Goal: Information Seeking & Learning: Check status

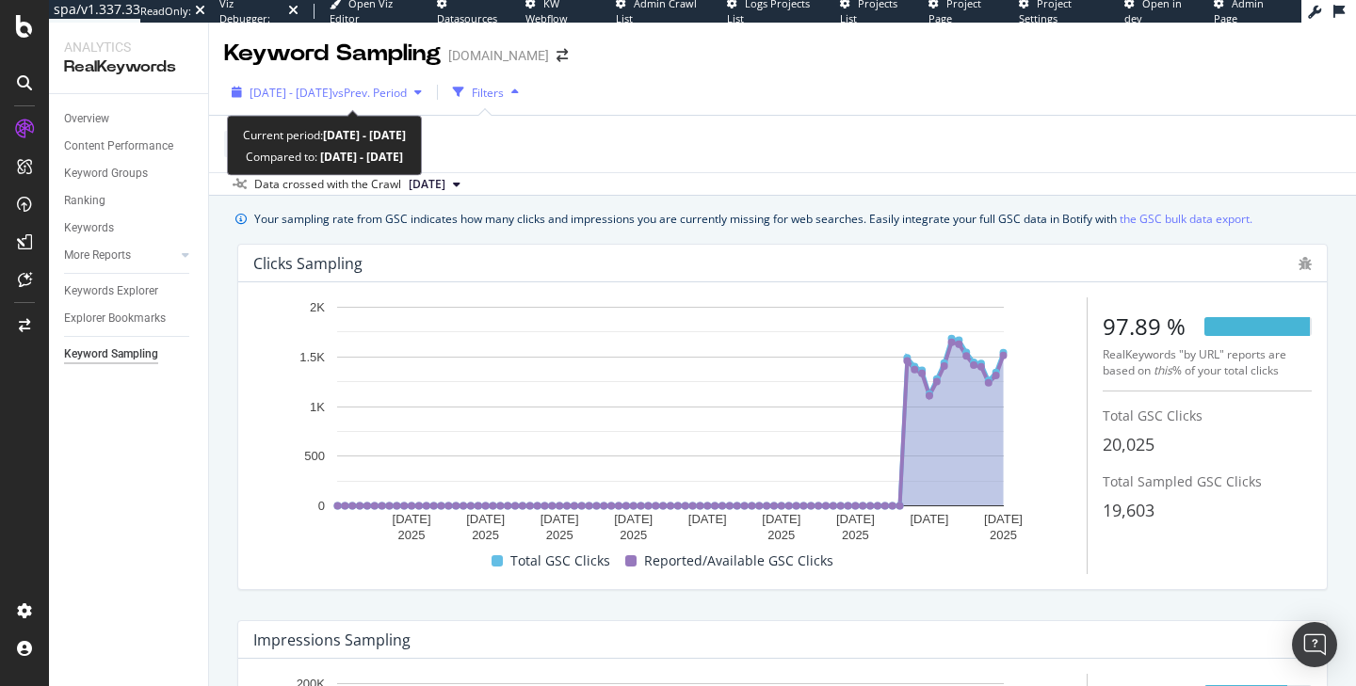
click at [385, 104] on div "[DATE] - [DATE] vs Prev. Period" at bounding box center [326, 92] width 205 height 28
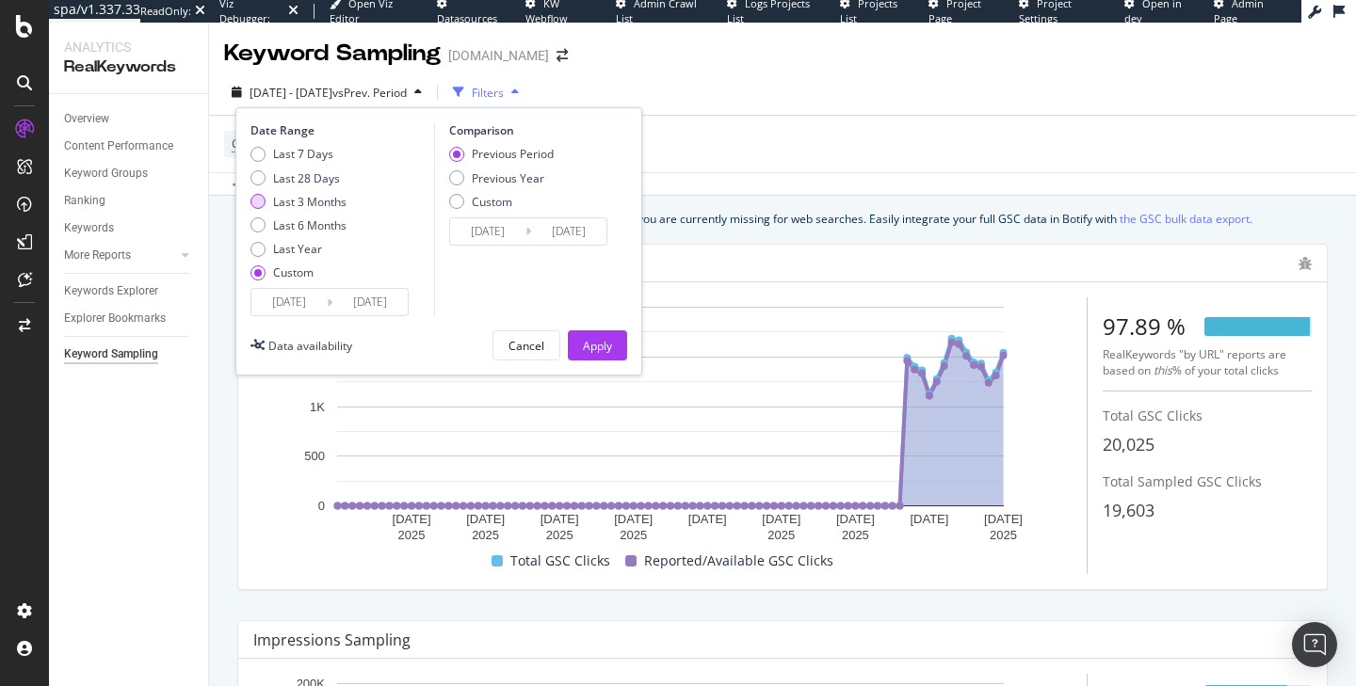
click at [315, 209] on div "Last 3 Months" at bounding box center [309, 202] width 73 height 16
type input "[DATE]"
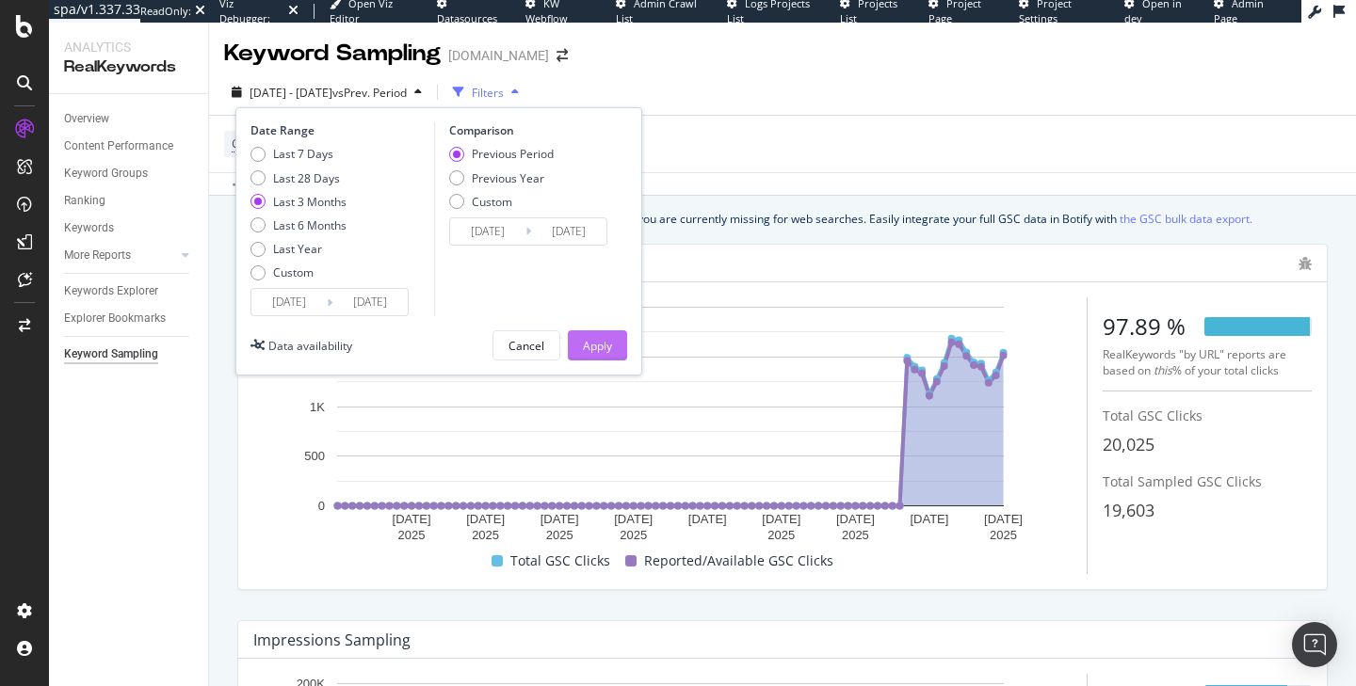
click at [576, 344] on button "Apply" at bounding box center [597, 345] width 59 height 30
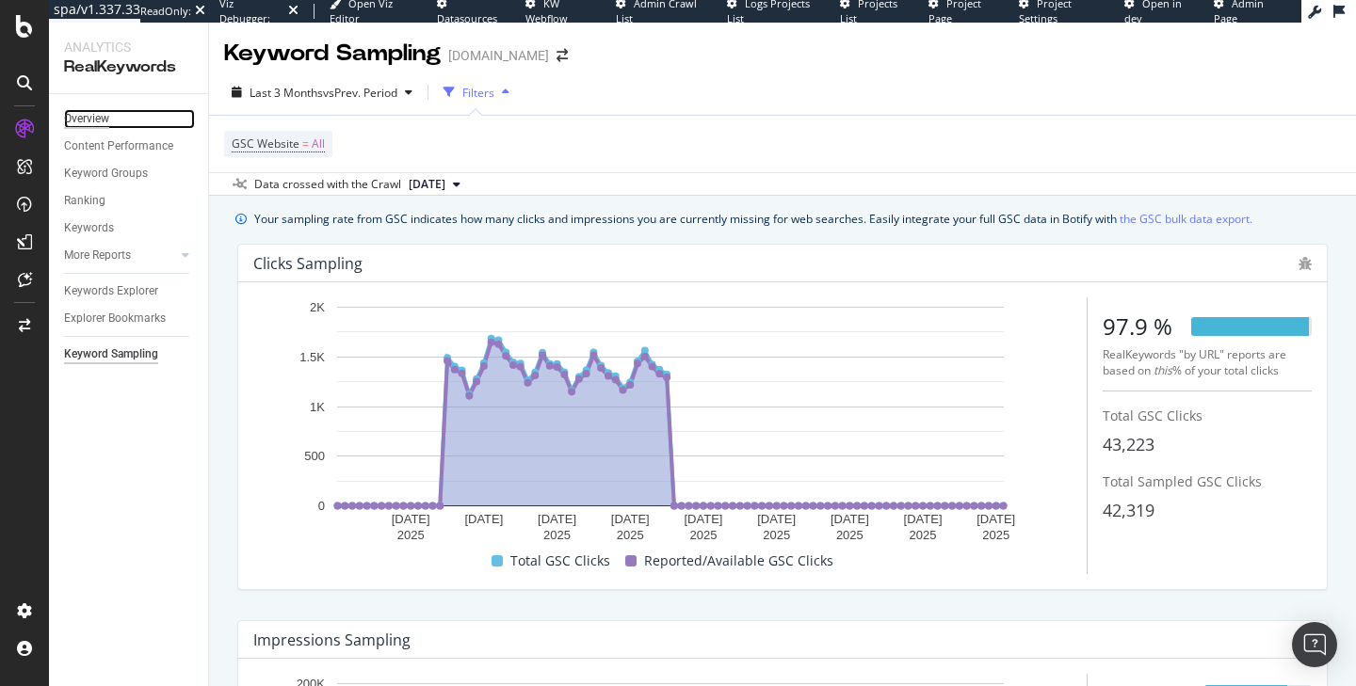
click at [97, 122] on div "Overview" at bounding box center [86, 119] width 45 height 20
